Goal: Check status: Check status

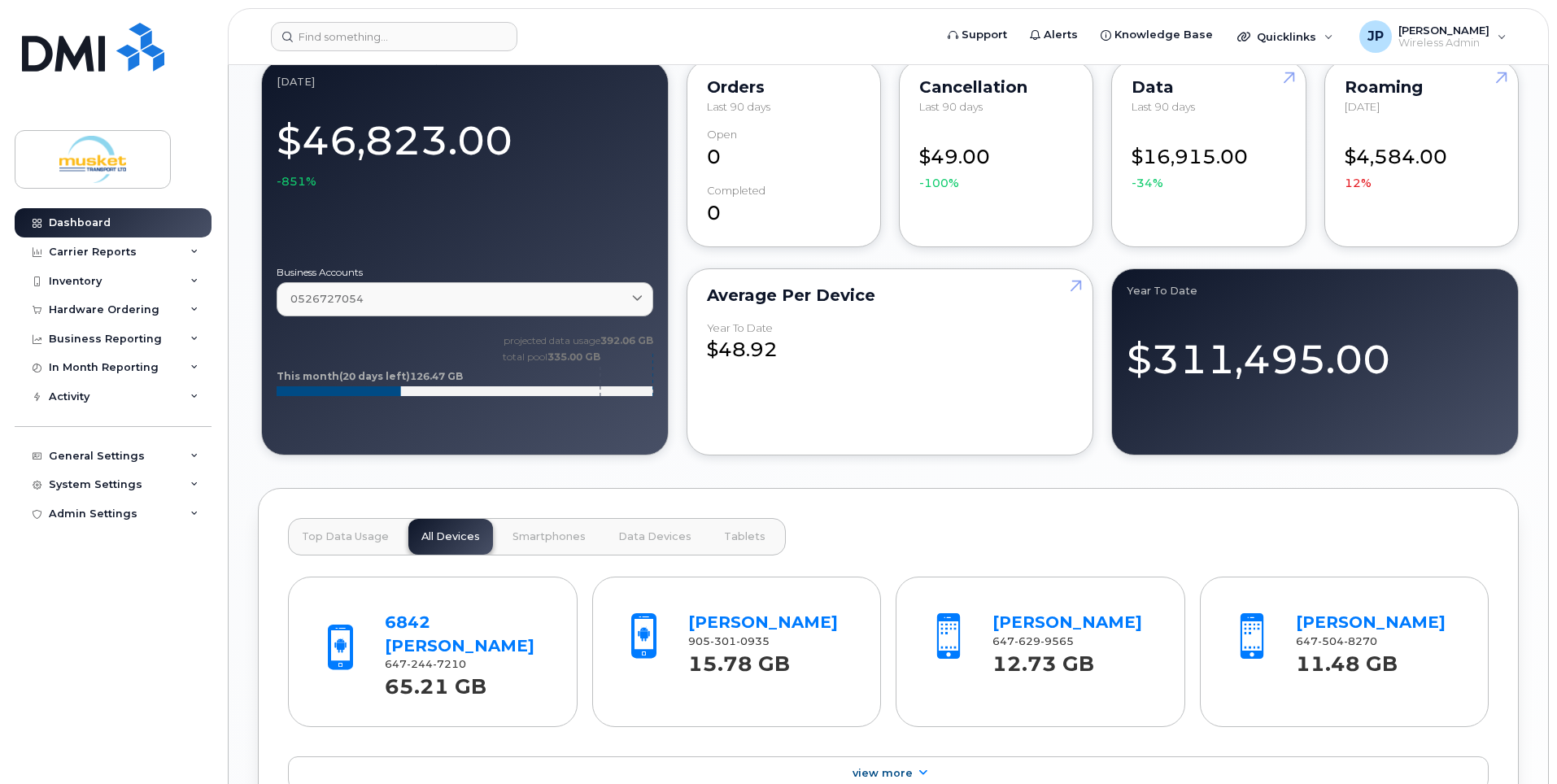
scroll to position [1301, 0]
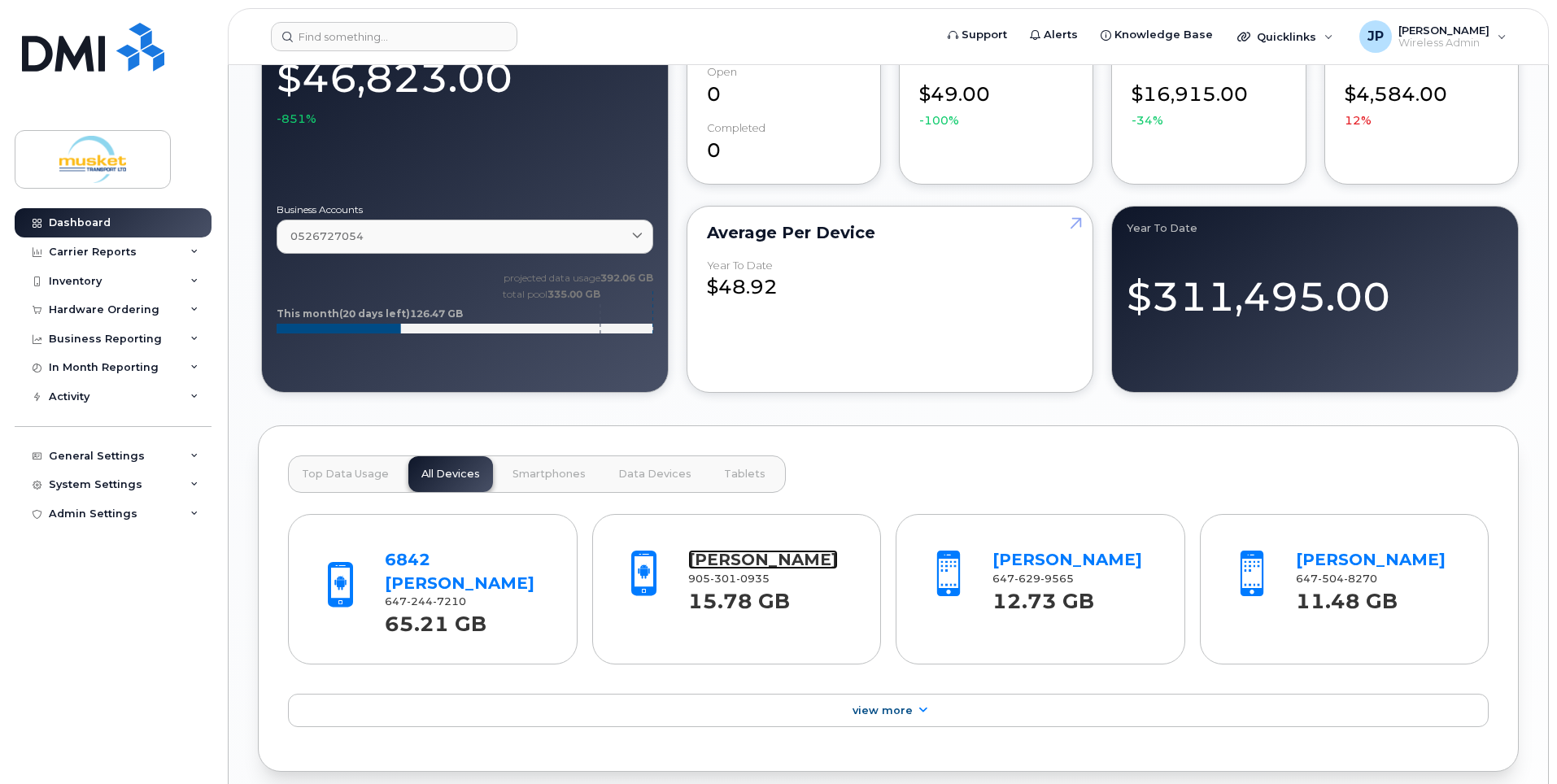
click at [751, 549] on link "[PERSON_NAME]" at bounding box center [762, 559] width 149 height 20
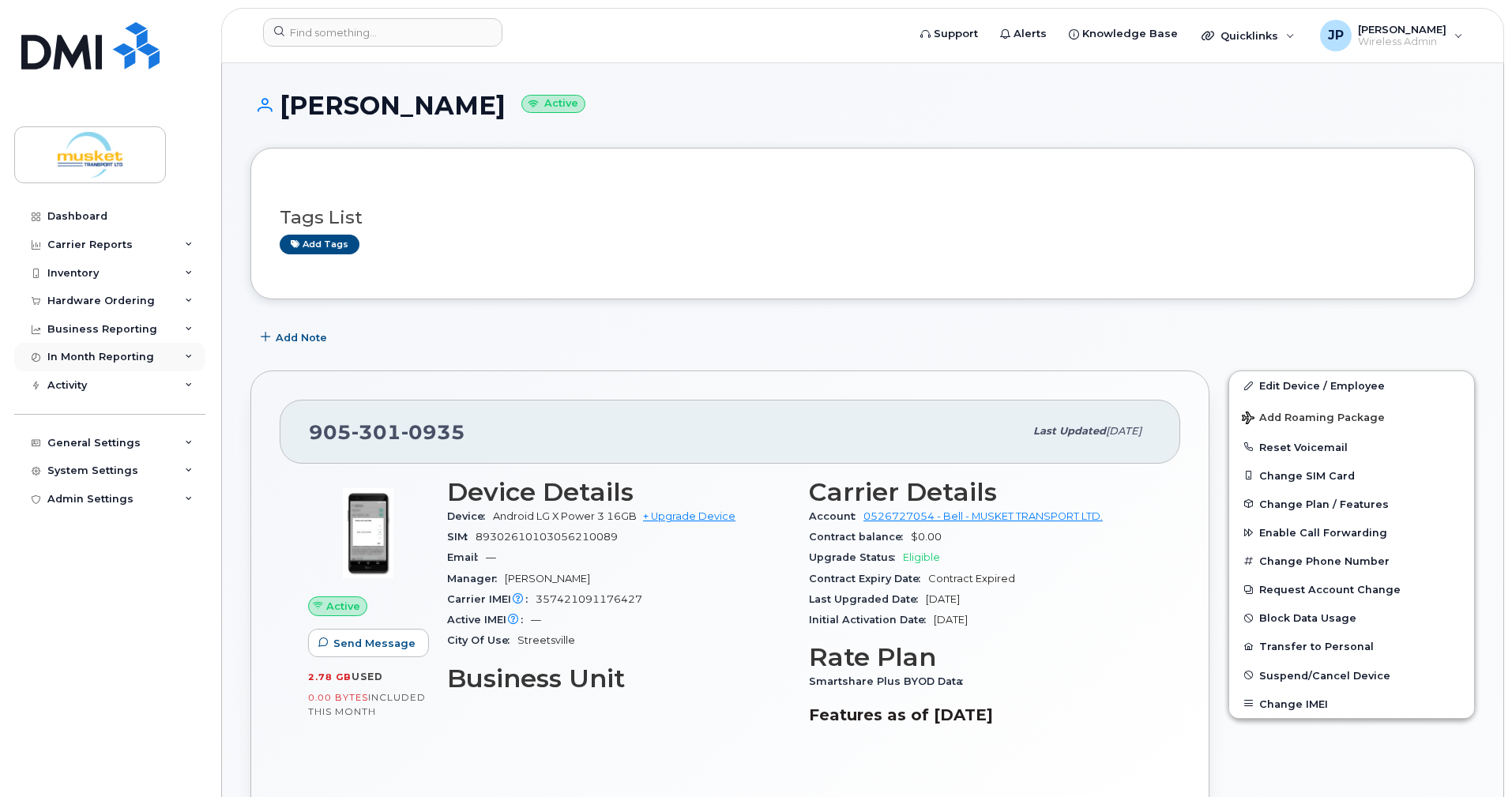
click at [184, 352] on div "In Month Reporting" at bounding box center [109, 356] width 191 height 29
click at [190, 299] on icon at bounding box center [188, 301] width 8 height 8
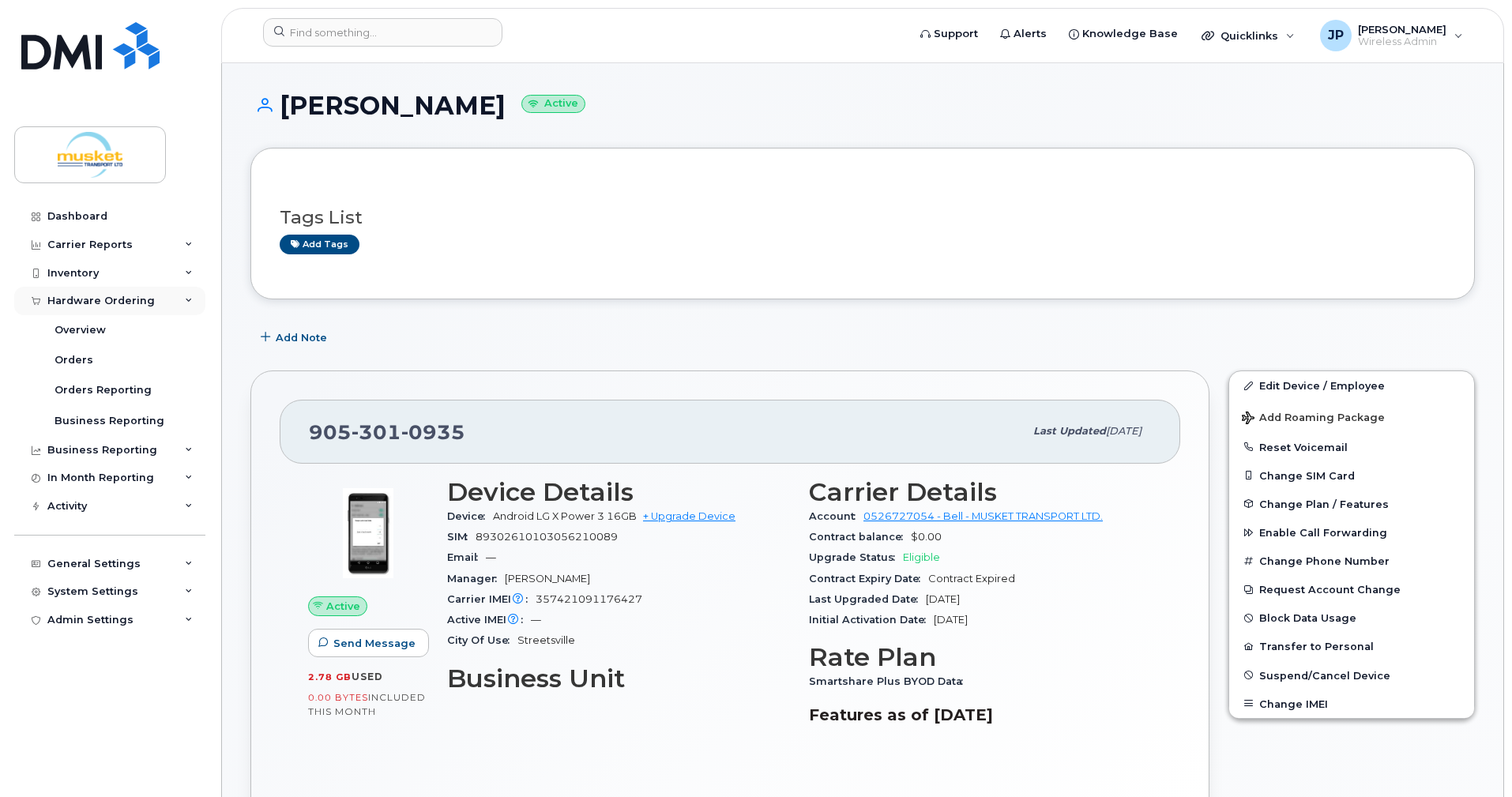
click at [190, 299] on icon at bounding box center [188, 301] width 8 height 8
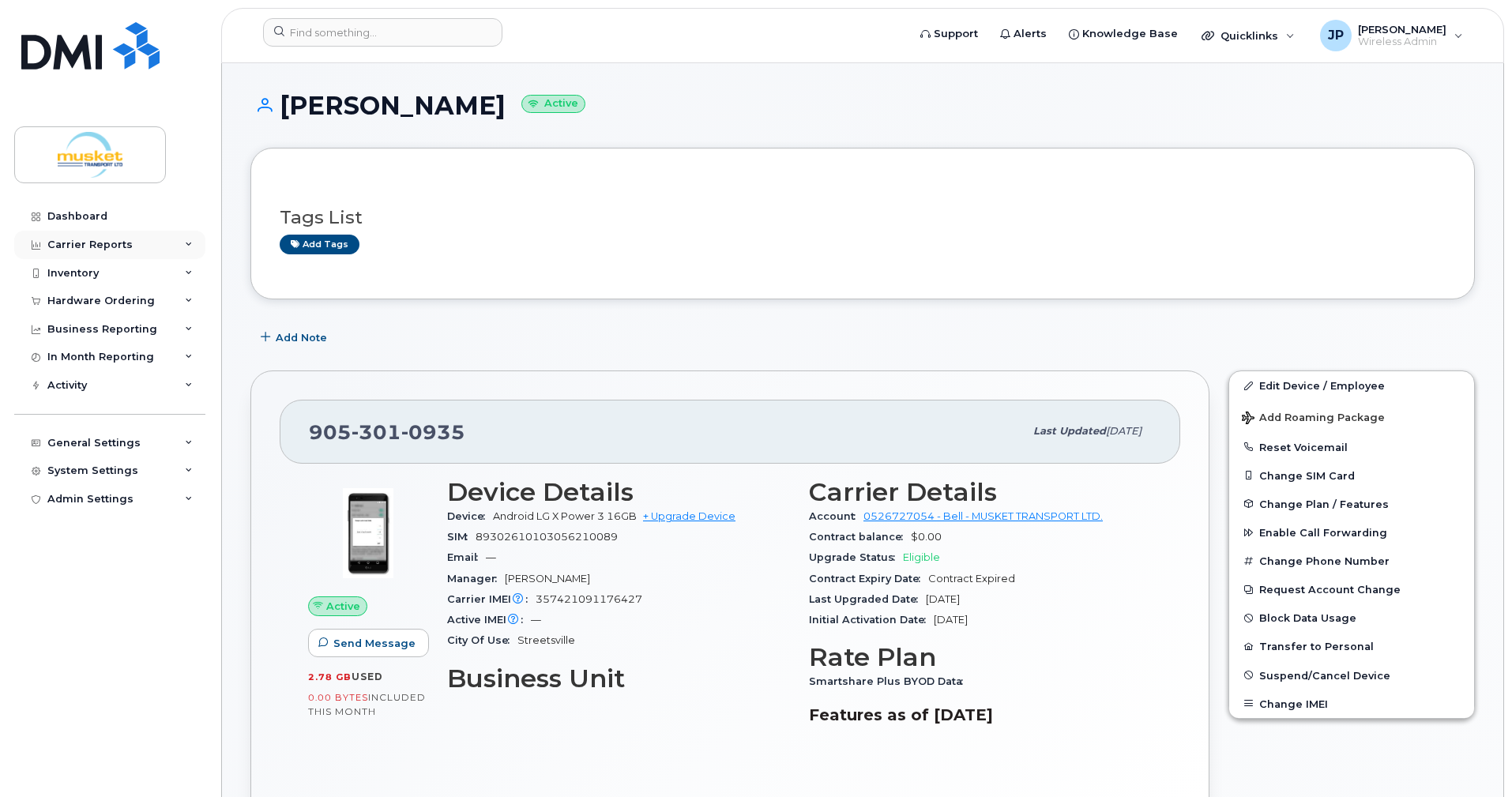
click at [189, 243] on icon at bounding box center [188, 245] width 8 height 8
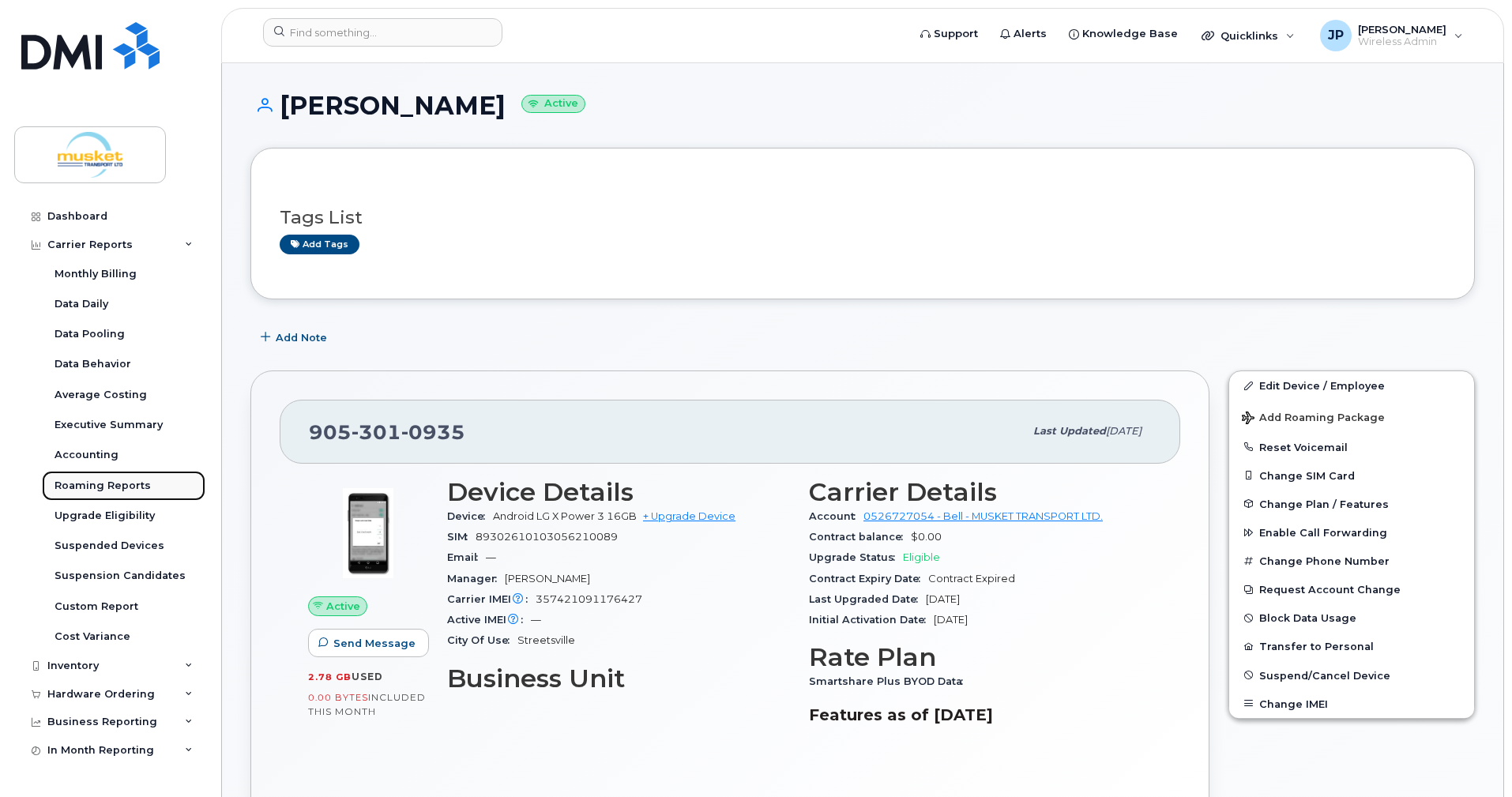
click at [100, 483] on div "Roaming Reports" at bounding box center [102, 486] width 96 height 14
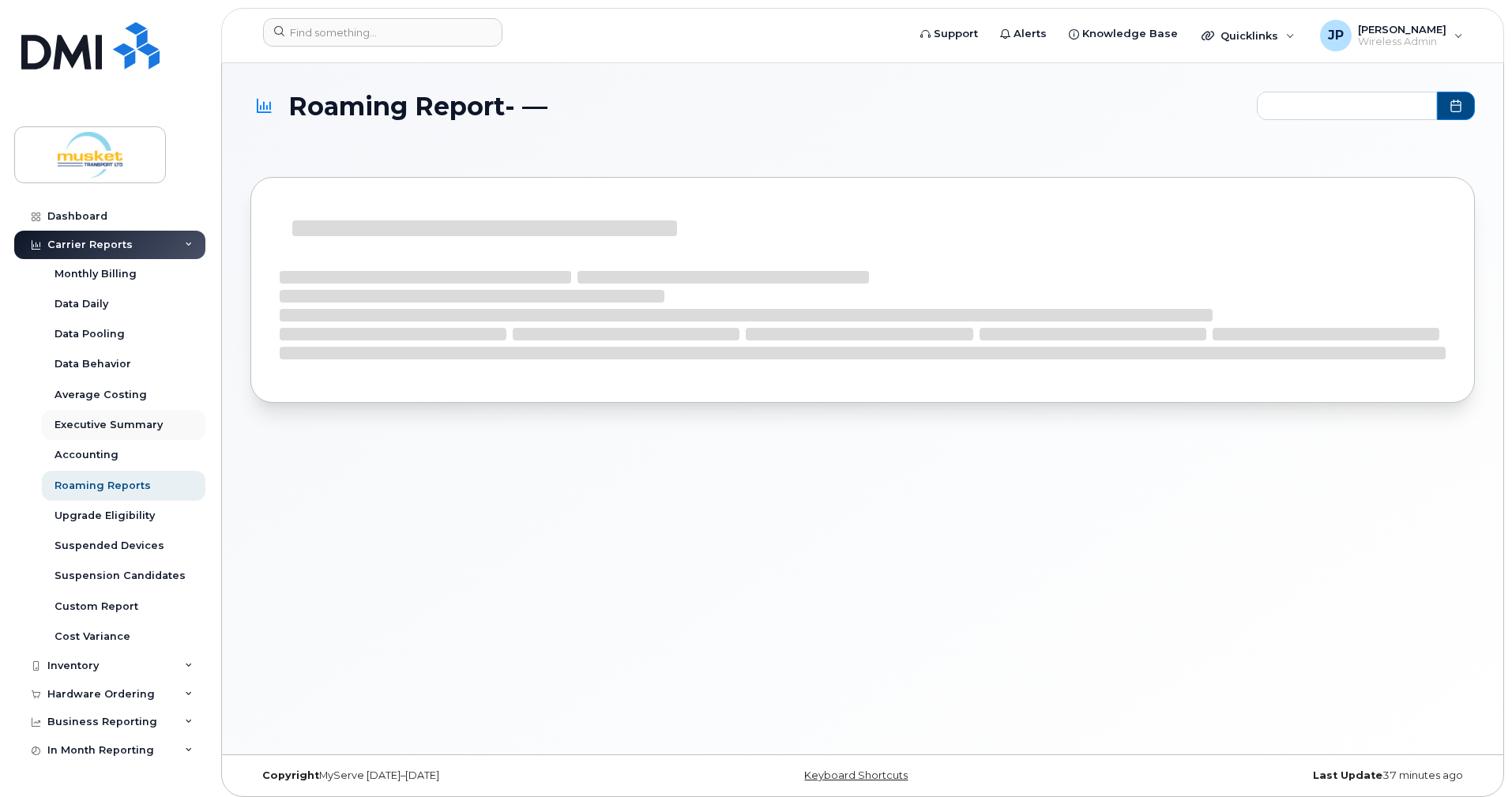
type input "2024-09 - 2025-08"
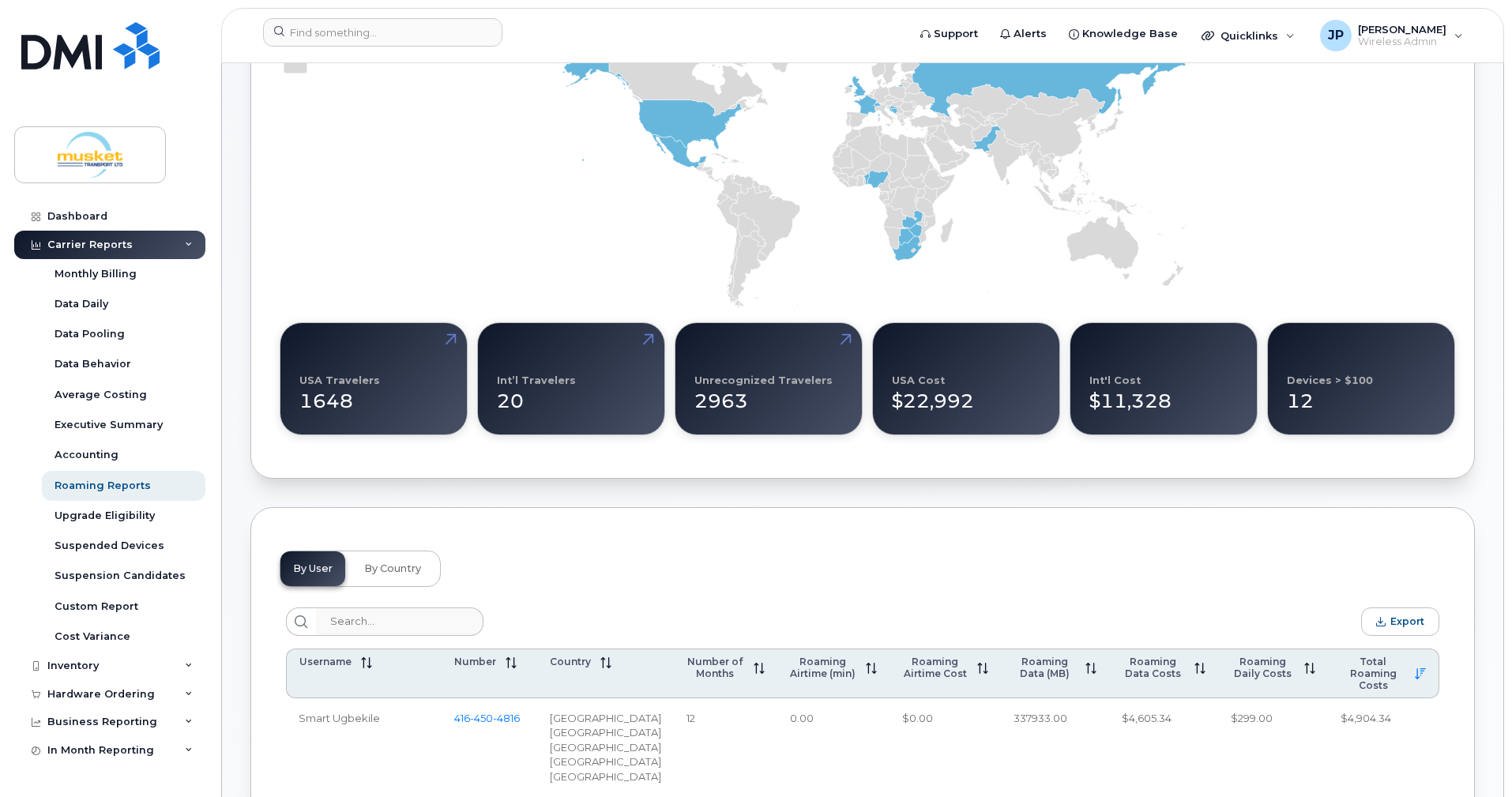
scroll to position [316, 0]
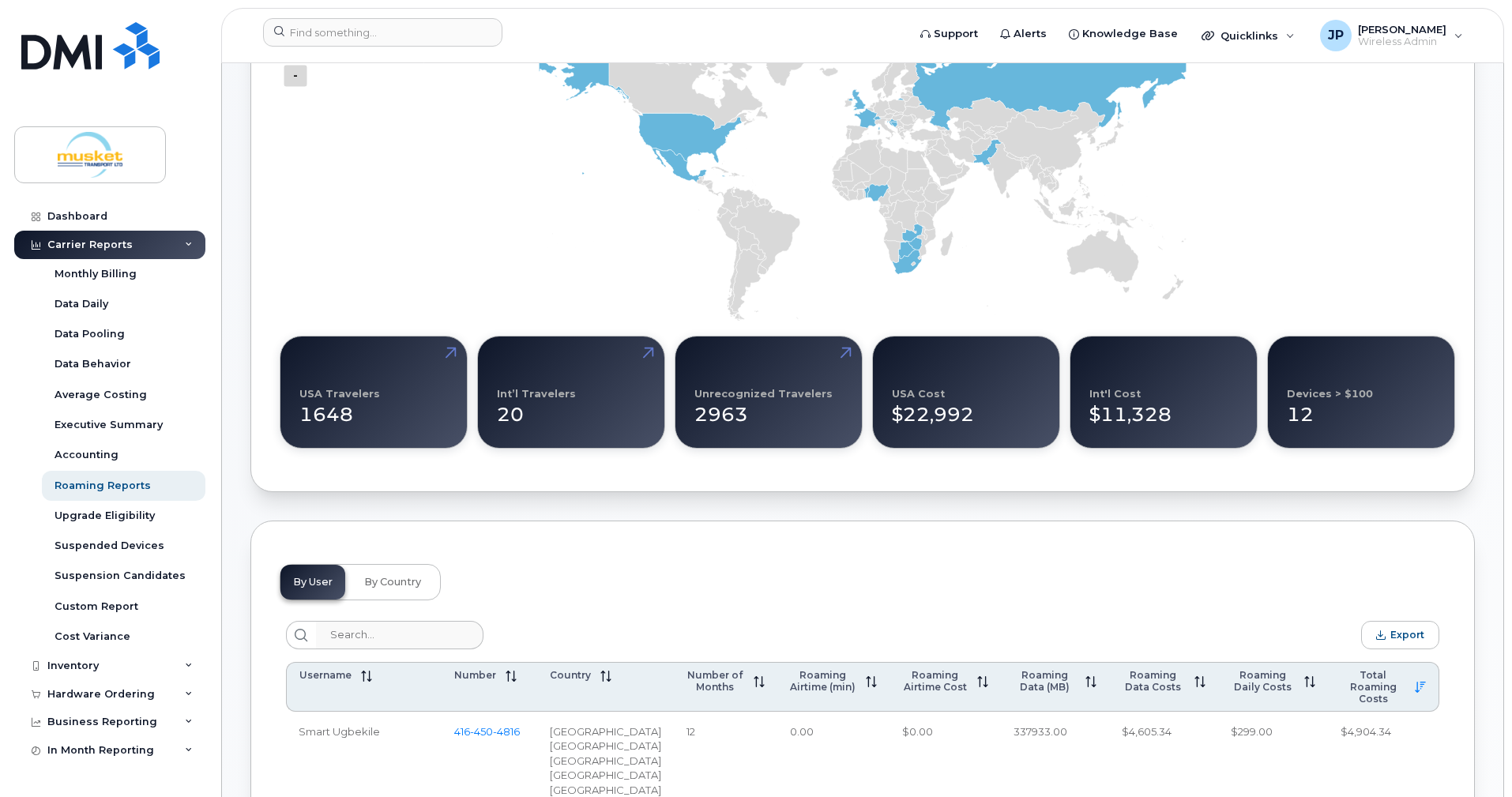
scroll to position [158, 0]
